Goal: Navigation & Orientation: Find specific page/section

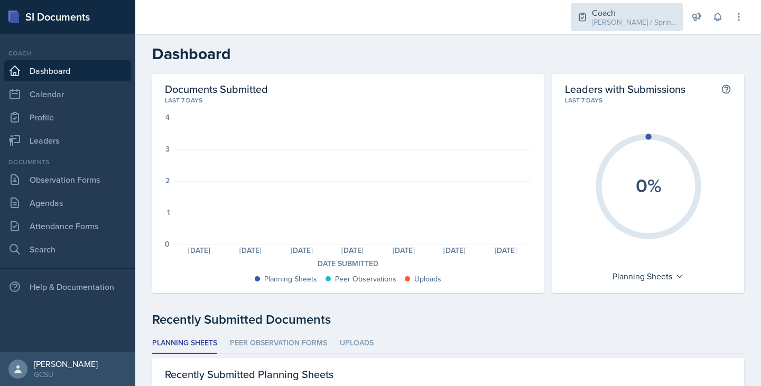
click at [636, 12] on div "Coach" at bounding box center [634, 12] width 85 height 13
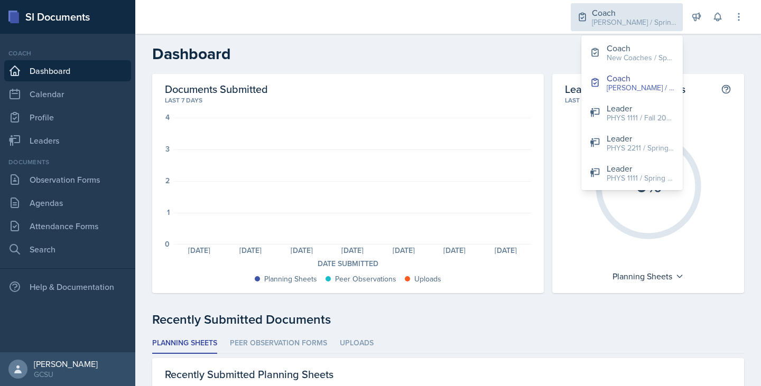
click at [636, 12] on div "Coach" at bounding box center [634, 12] width 85 height 13
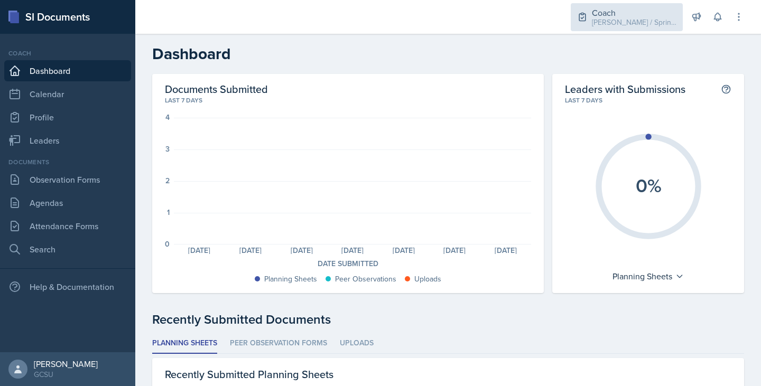
click at [610, 4] on div "Coach MAPP / Spring 2025" at bounding box center [627, 17] width 112 height 28
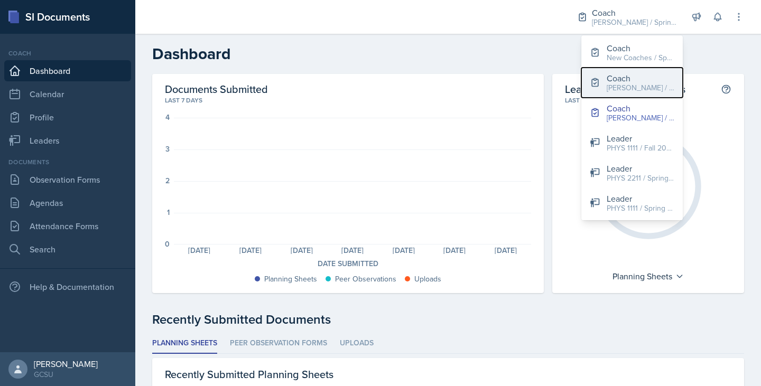
click at [632, 85] on div "MAPP / Fall 2025" at bounding box center [641, 87] width 68 height 11
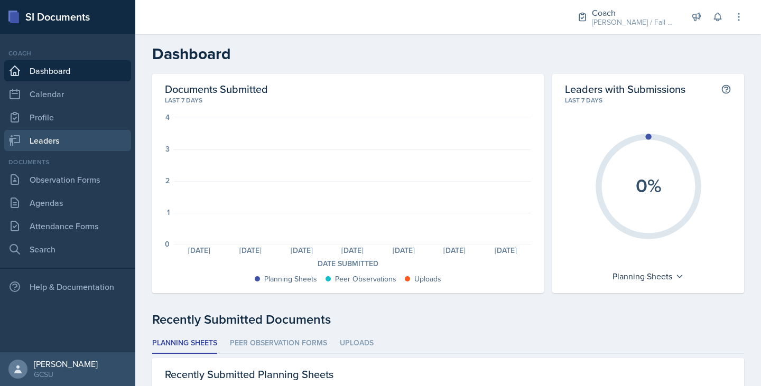
click at [94, 131] on link "Leaders" at bounding box center [67, 140] width 127 height 21
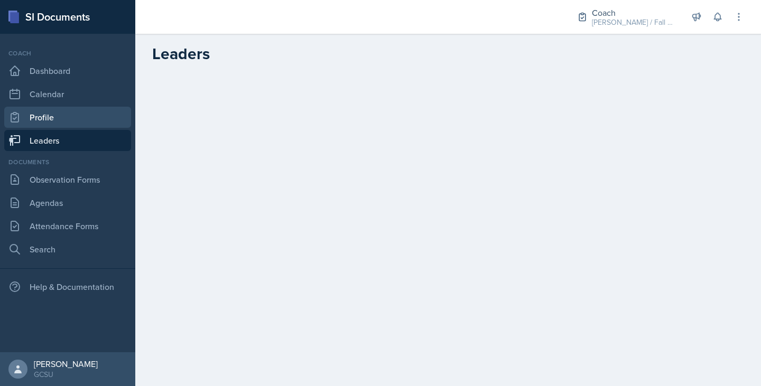
click at [73, 118] on link "Profile" at bounding box center [67, 117] width 127 height 21
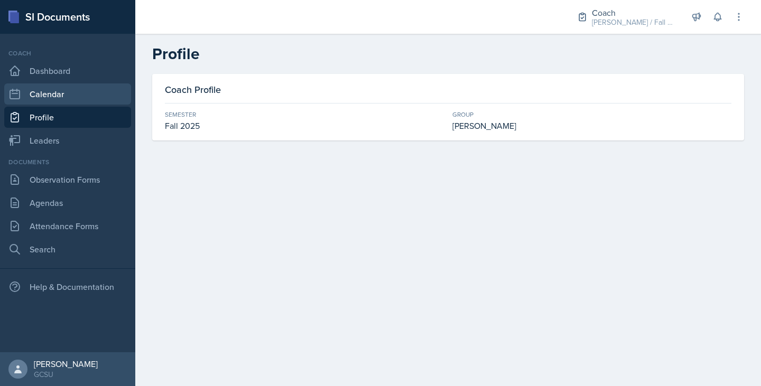
click at [67, 99] on link "Calendar" at bounding box center [67, 93] width 127 height 21
